Goal: Task Accomplishment & Management: Complete application form

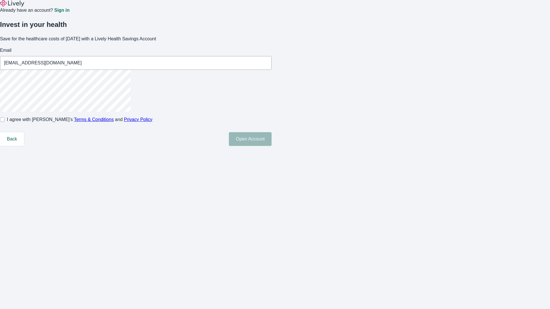
click at [5, 122] on input "I agree with Lively’s Terms & Conditions and Privacy Policy" at bounding box center [2, 119] width 5 height 5
checkbox input "true"
click at [272, 146] on button "Open Account" at bounding box center [250, 139] width 43 height 14
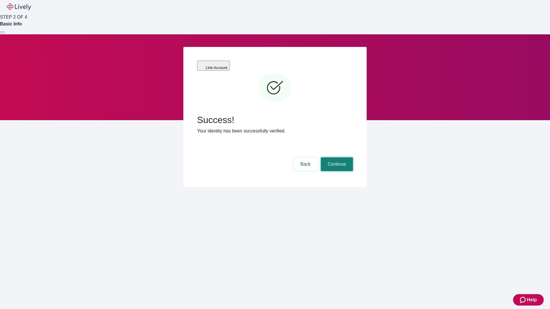
click at [336, 158] on button "Continue" at bounding box center [337, 165] width 32 height 14
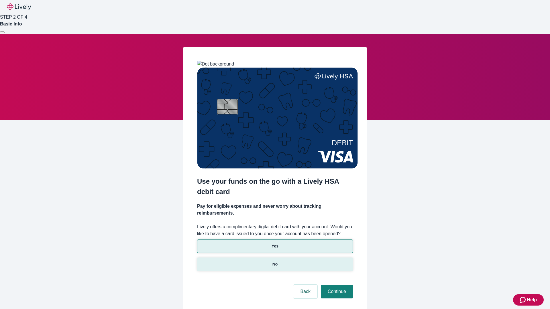
click at [275, 262] on p "No" at bounding box center [275, 265] width 5 height 6
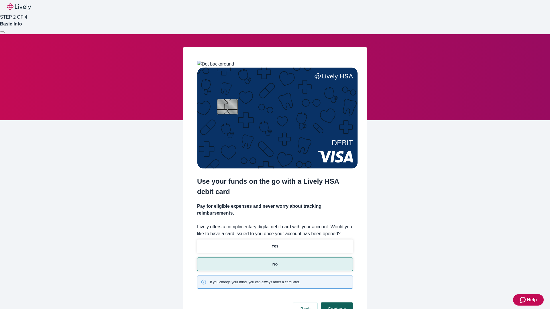
click at [336, 303] on button "Continue" at bounding box center [337, 310] width 32 height 14
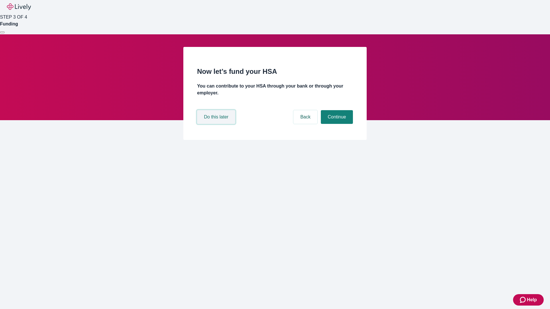
click at [217, 124] on button "Do this later" at bounding box center [216, 117] width 38 height 14
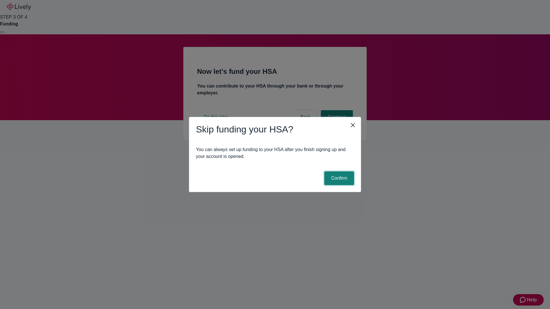
click at [338, 179] on button "Confirm" at bounding box center [339, 179] width 30 height 14
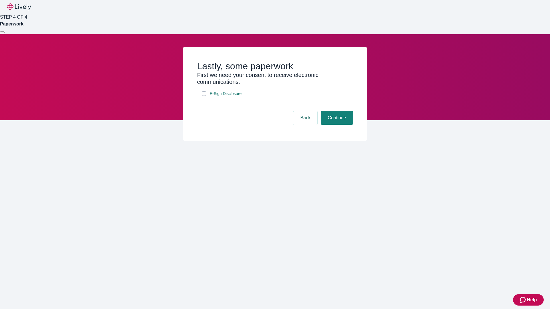
click at [204, 96] on input "E-Sign Disclosure" at bounding box center [204, 93] width 5 height 5
checkbox input "true"
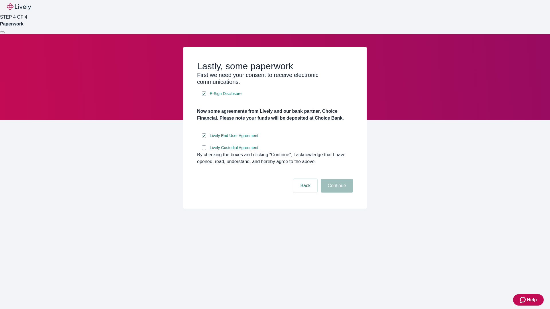
click at [204, 150] on input "Lively Custodial Agreement" at bounding box center [204, 148] width 5 height 5
checkbox input "true"
click at [336, 193] on button "Continue" at bounding box center [337, 186] width 32 height 14
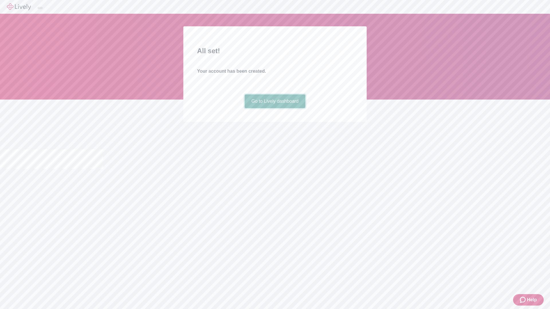
click at [275, 108] on link "Go to Lively dashboard" at bounding box center [275, 102] width 61 height 14
